Goal: Check status: Check status

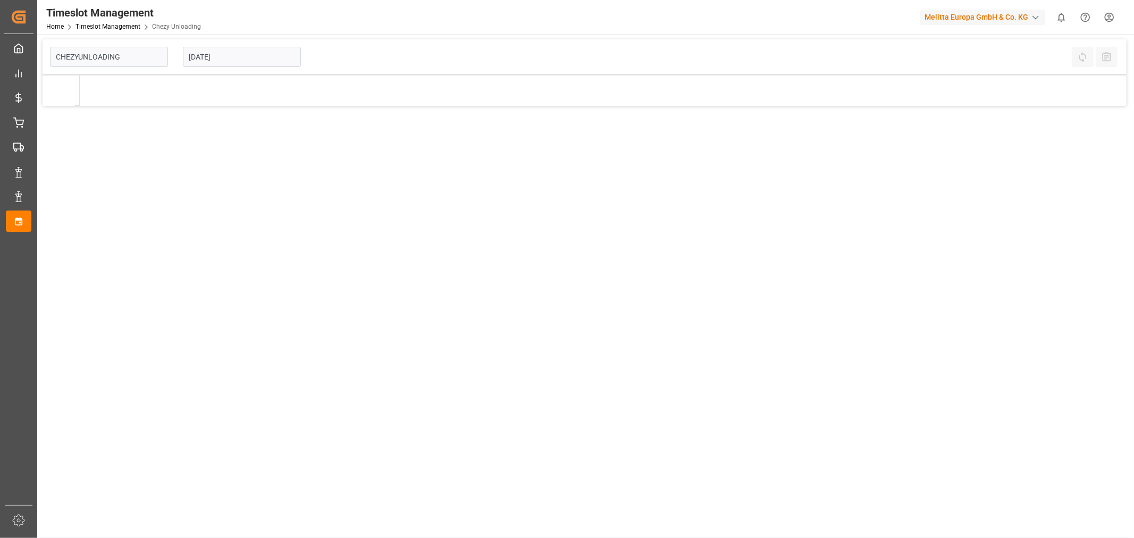
type input "Chezy Unloading"
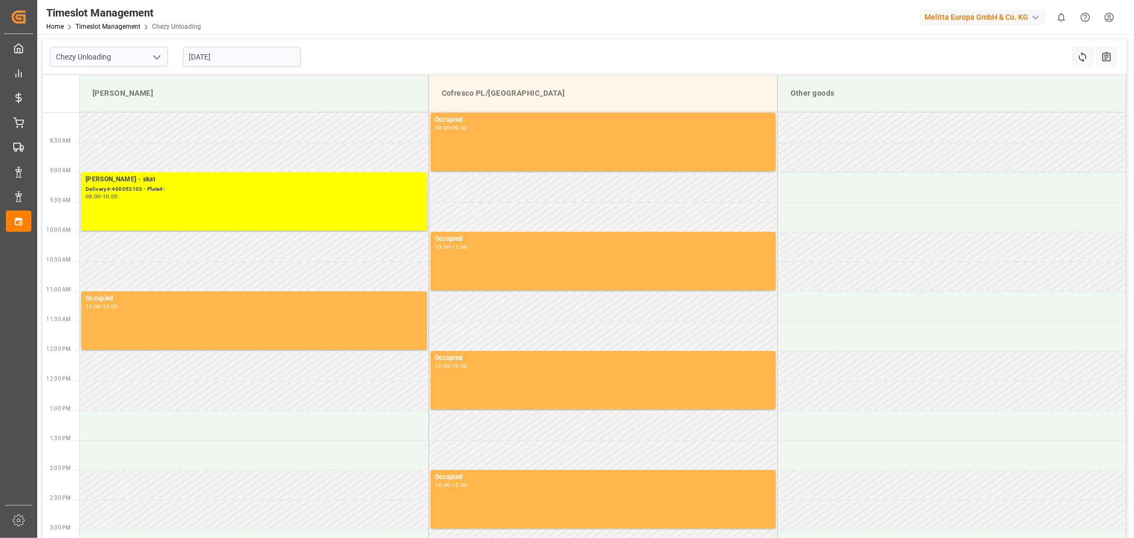
click at [237, 57] on input "[DATE]" at bounding box center [242, 57] width 118 height 20
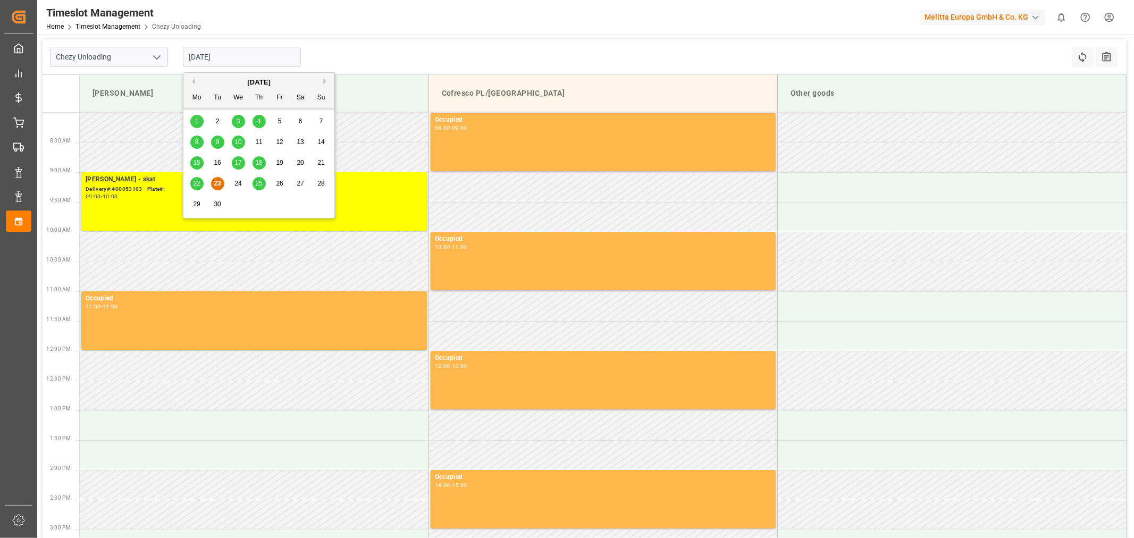
click at [455, 32] on div "Timeslot Management Home Timeslot Management Chezy Unloading Melitta Europa Gmb…" at bounding box center [582, 17] width 1104 height 34
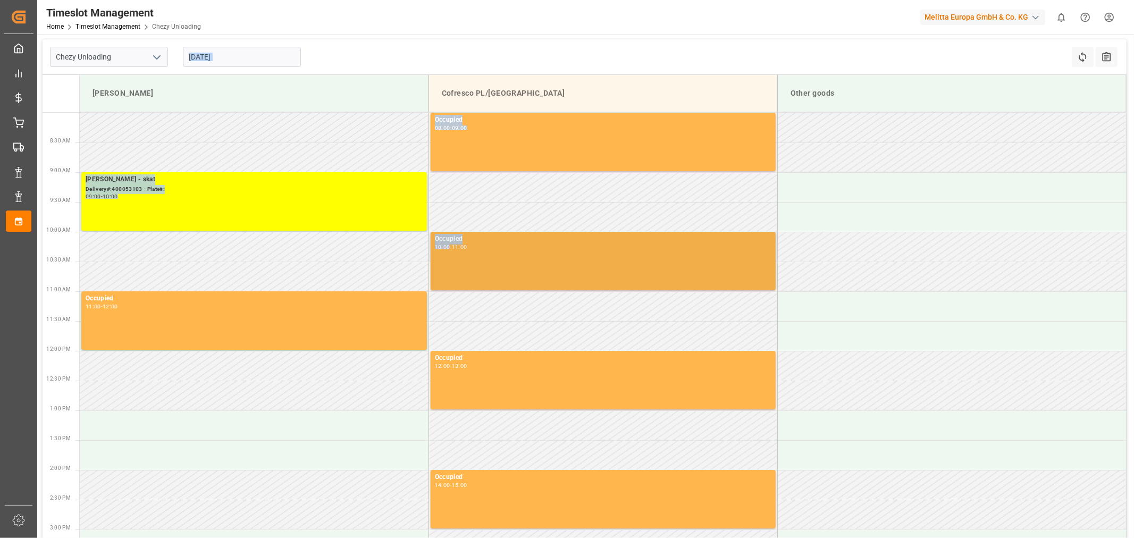
drag, startPoint x: 354, startPoint y: 104, endPoint x: 445, endPoint y: 256, distance: 176.9
click at [445, 255] on div "Chezy Unloading [DATE] Refresh Time Slots All Audits Melitta G Cofresco PL/[GEO…" at bounding box center [584, 419] width 1095 height 771
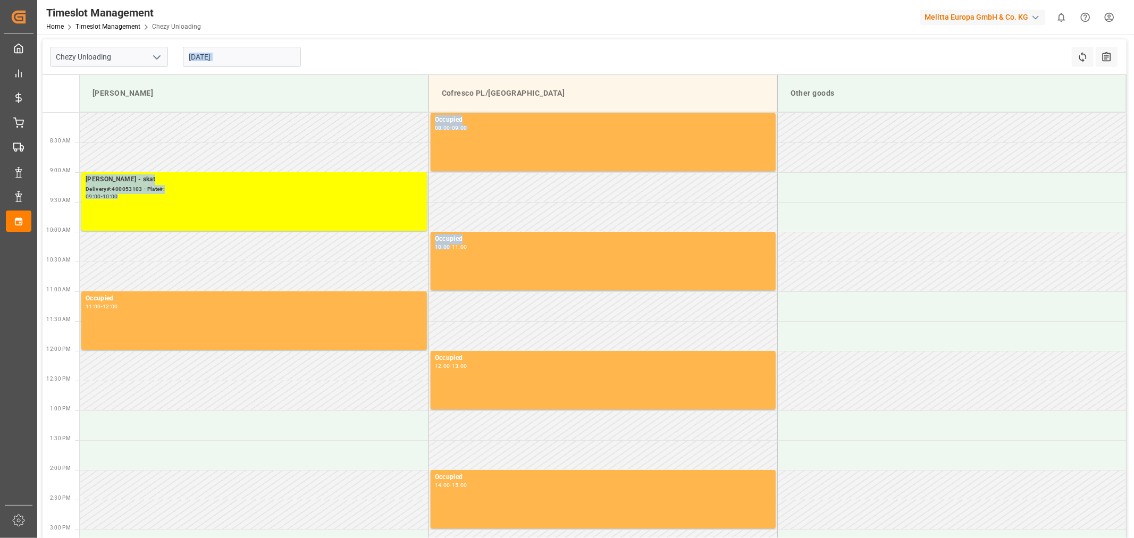
drag, startPoint x: 456, startPoint y: 129, endPoint x: 460, endPoint y: 40, distance: 89.4
drag, startPoint x: 460, startPoint y: 40, endPoint x: 371, endPoint y: 41, distance: 88.8
click at [371, 41] on div "Chezy Unloading [DATE] Refresh Time Slots All Audits" at bounding box center [585, 57] width 1084 height 36
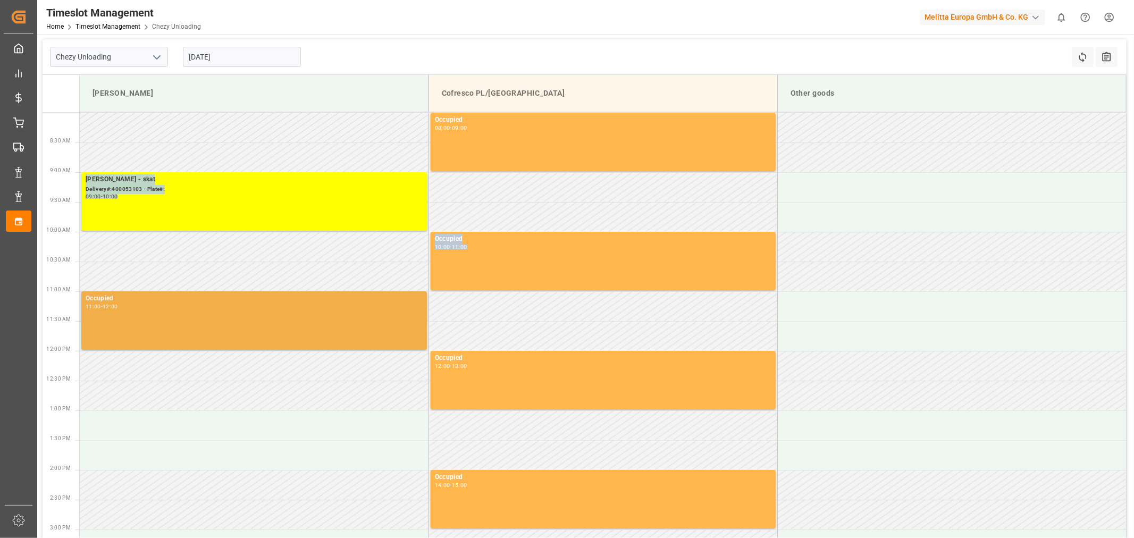
drag, startPoint x: 168, startPoint y: 156, endPoint x: 243, endPoint y: 292, distance: 155.4
click at [242, 292] on tbody "Occupied 08:00 - 09:00 [PERSON_NAME] - skat Delivery#:400053103 - Plate#: 09:00…" at bounding box center [603, 394] width 1046 height 562
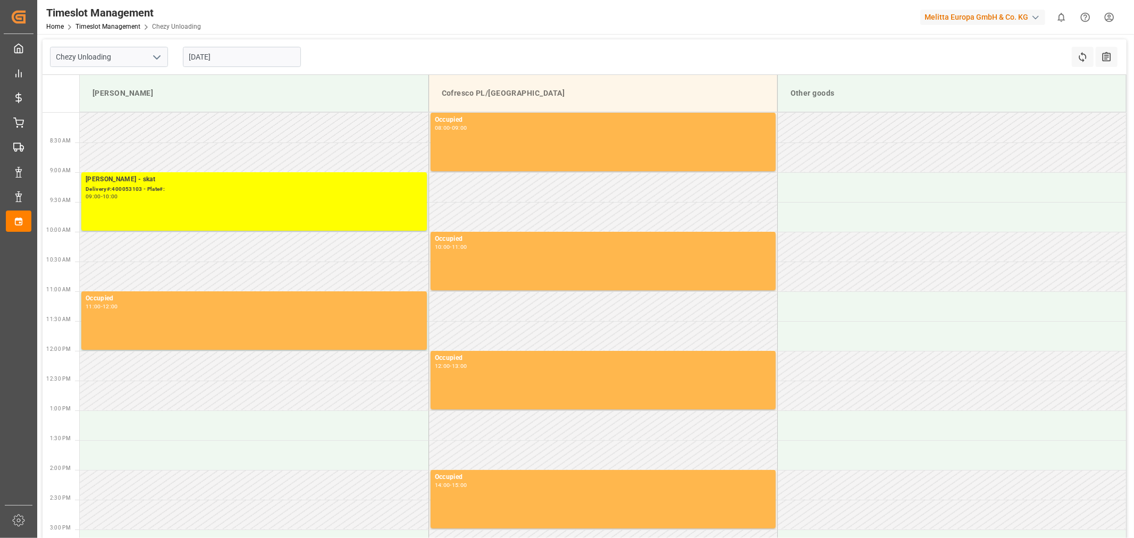
click at [461, 52] on div "Chezy Unloading [DATE] Refresh Time Slots All Audits" at bounding box center [585, 57] width 1084 height 36
click at [439, 38] on div "Chezy Unloading [DATE] Refresh Time Slots All Audits Melitta G Cofresco PL/[GEO…" at bounding box center [584, 419] width 1095 height 771
